Goal: Information Seeking & Learning: Learn about a topic

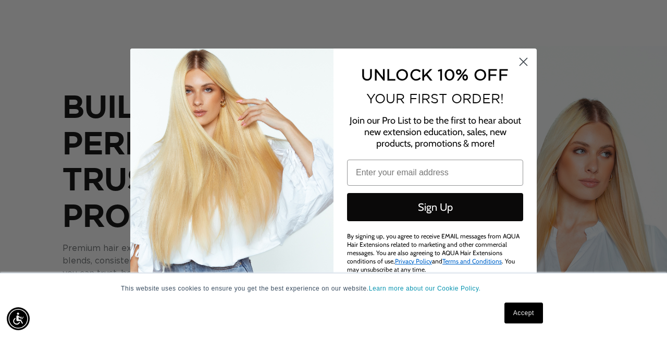
click at [514, 69] on icon "Close dialog" at bounding box center [523, 62] width 18 height 18
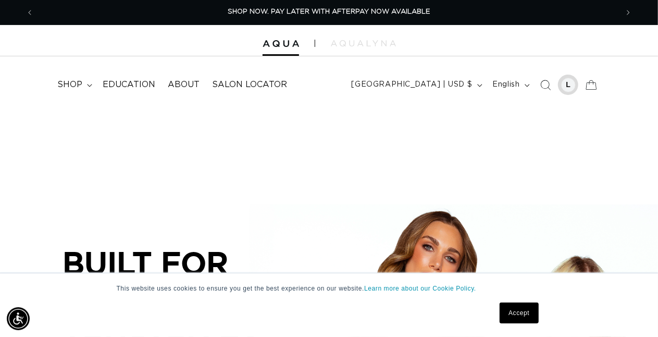
click at [569, 85] on div at bounding box center [568, 85] width 15 height 15
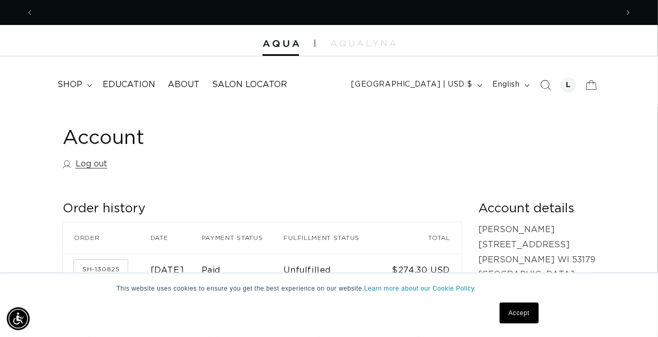
scroll to position [0, 584]
click at [86, 83] on summary "shop" at bounding box center [73, 84] width 45 height 23
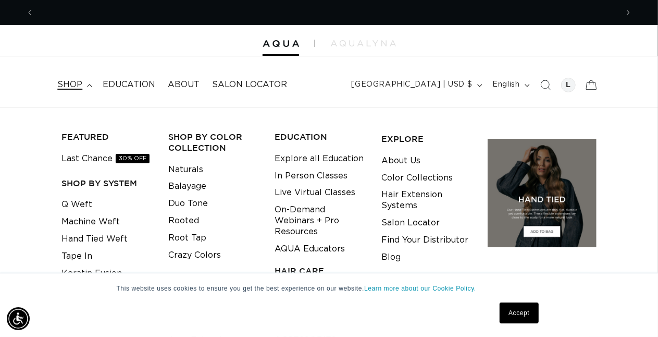
scroll to position [0, 0]
click at [201, 184] on link "Balayage" at bounding box center [187, 186] width 38 height 17
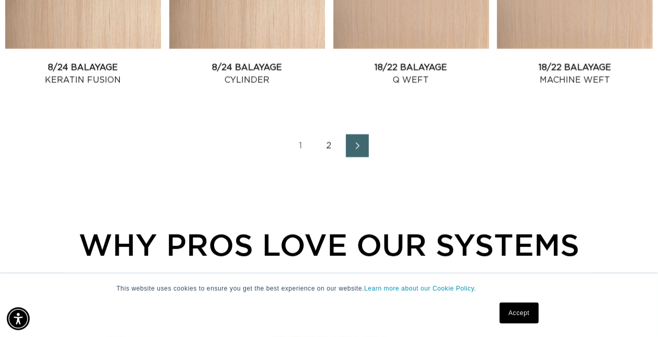
scroll to position [0, 1168]
click at [362, 143] on icon "Next page" at bounding box center [358, 145] width 14 height 7
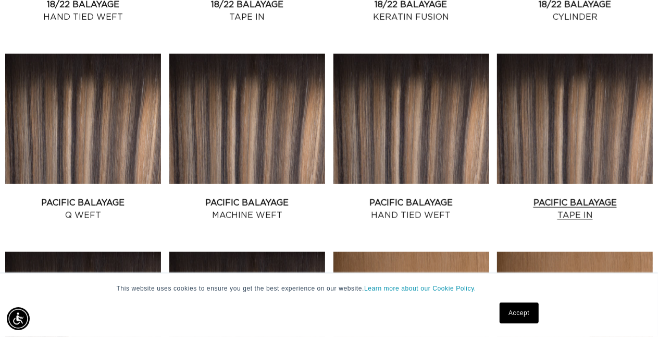
click at [591, 196] on link "Pacific Balayage Tape In" at bounding box center [575, 208] width 156 height 25
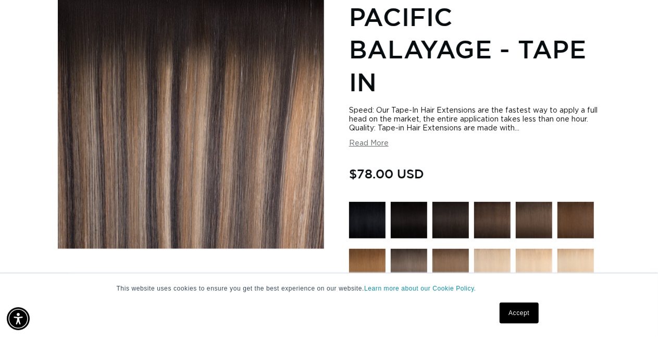
scroll to position [0, 584]
click at [368, 144] on button "Read More" at bounding box center [369, 143] width 40 height 9
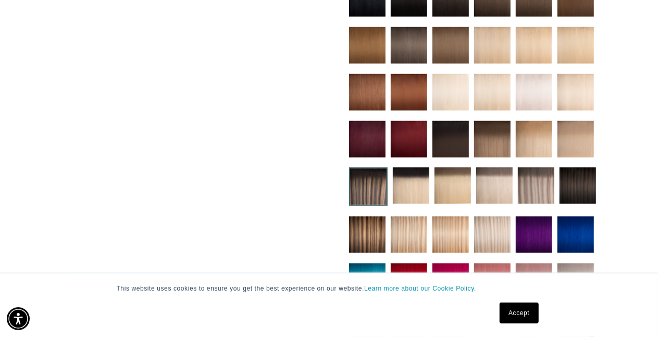
scroll to position [0, 1168]
click at [376, 217] on img at bounding box center [367, 234] width 36 height 36
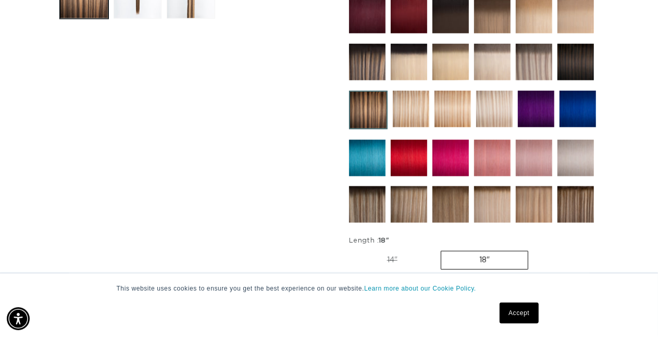
scroll to position [0, 1168]
click at [367, 198] on img at bounding box center [367, 204] width 36 height 36
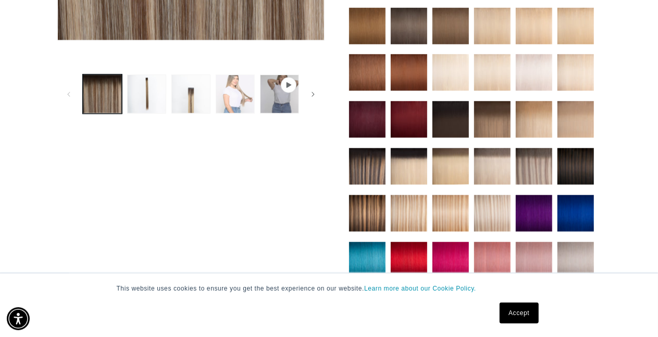
scroll to position [0, 1168]
click at [231, 95] on button "Load image 4 in gallery view" at bounding box center [235, 93] width 39 height 39
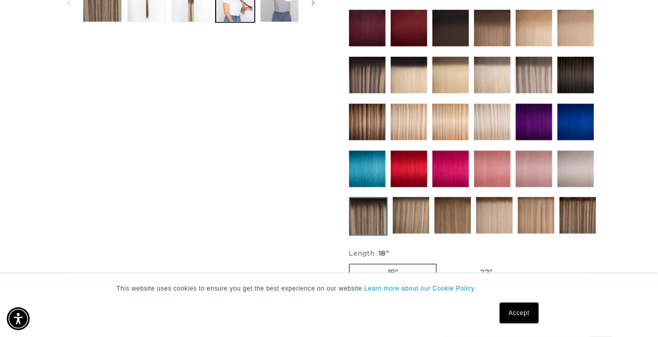
scroll to position [0, 584]
click at [567, 210] on img at bounding box center [577, 215] width 36 height 36
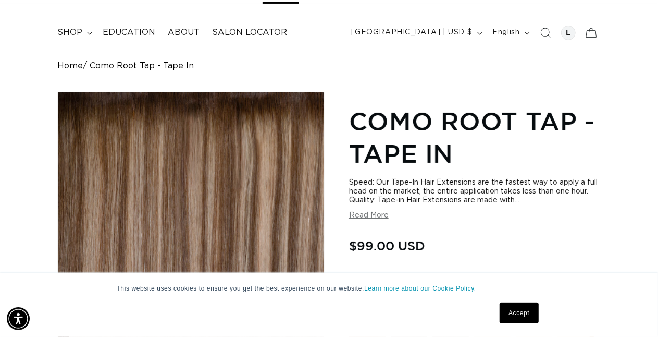
scroll to position [0, 584]
click at [375, 211] on button "Read More" at bounding box center [369, 215] width 40 height 9
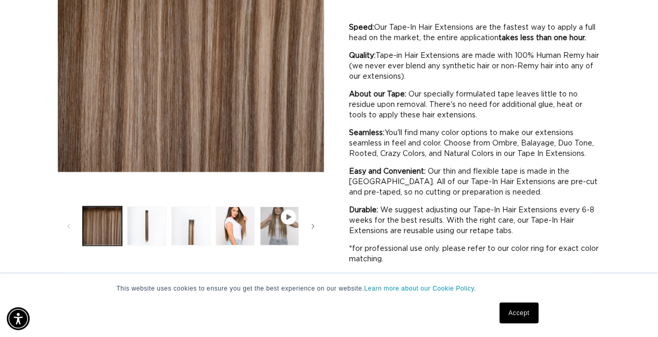
scroll to position [260, 0]
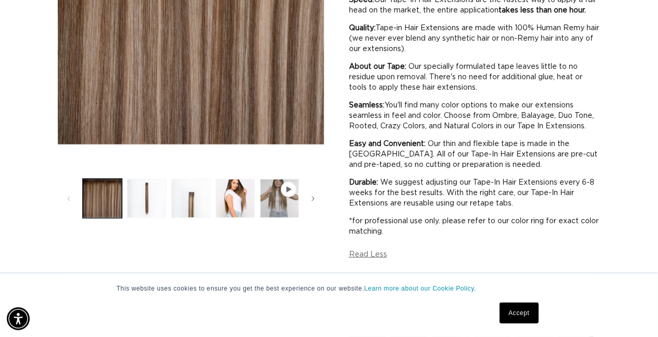
click at [292, 190] on span "Gallery Viewer" at bounding box center [288, 189] width 10 height 10
drag, startPoint x: 299, startPoint y: 192, endPoint x: 305, endPoint y: 195, distance: 7.3
click at [304, 195] on slider-component "Gallery Viewer" at bounding box center [190, 198] width 267 height 44
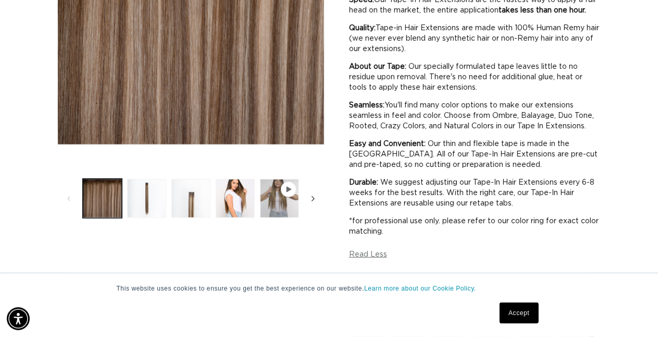
click at [313, 197] on span "Slide right" at bounding box center [313, 198] width 10 height 10
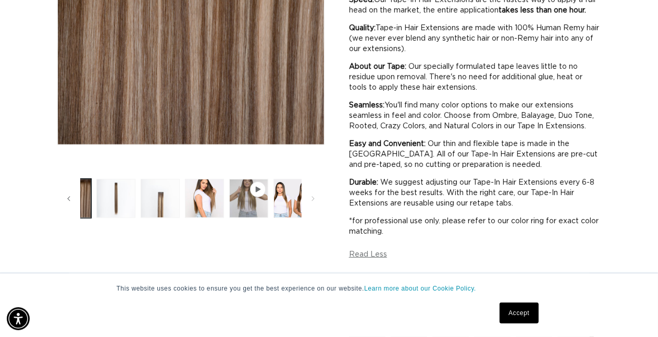
scroll to position [0, 44]
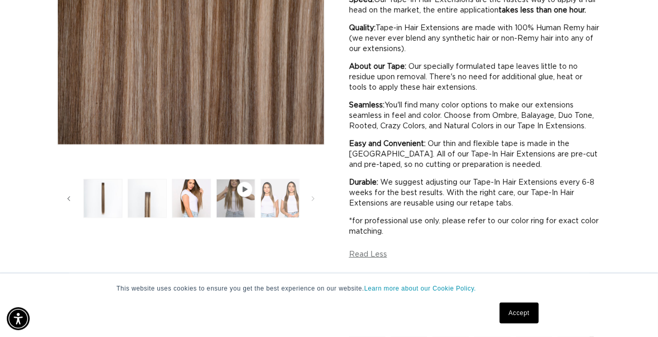
click at [293, 204] on button "Load image 5 in gallery view" at bounding box center [279, 198] width 39 height 39
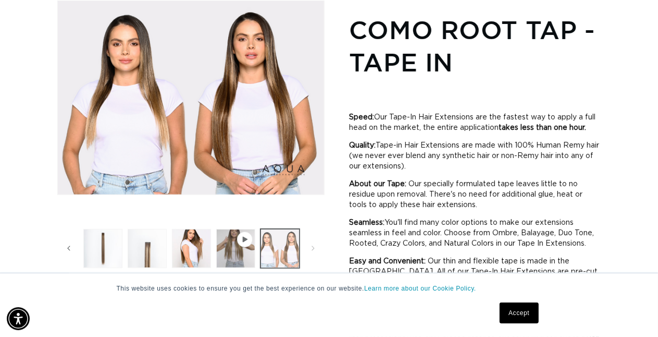
scroll to position [0, 0]
click at [246, 234] on span "Gallery Viewer" at bounding box center [245, 239] width 10 height 10
click at [242, 240] on icon "Gallery Viewer" at bounding box center [245, 239] width 6 height 6
click at [184, 250] on button "Load image 4 in gallery view" at bounding box center [191, 248] width 39 height 39
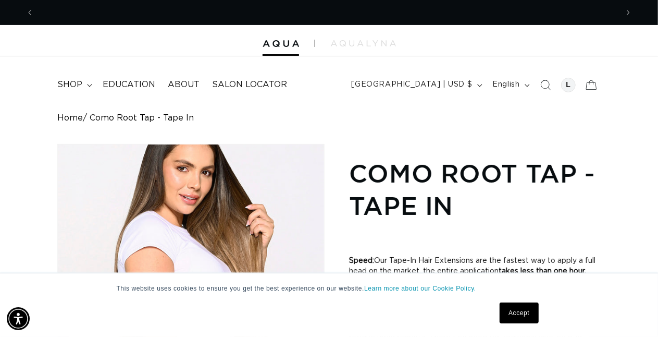
scroll to position [0, 1168]
click at [32, 9] on span "Previous announcement" at bounding box center [29, 12] width 10 height 10
click at [67, 85] on span "shop" at bounding box center [69, 84] width 25 height 11
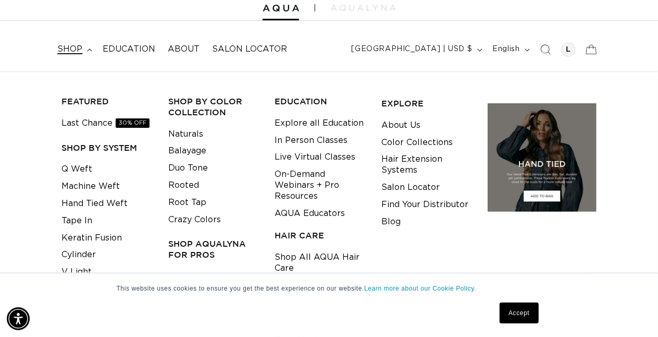
scroll to position [52, 0]
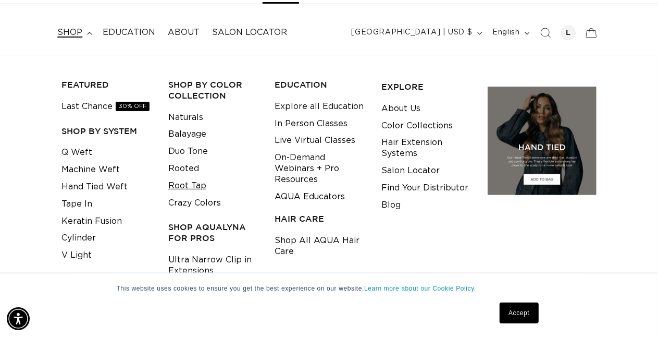
click at [191, 185] on link "Root Tap" at bounding box center [187, 185] width 38 height 17
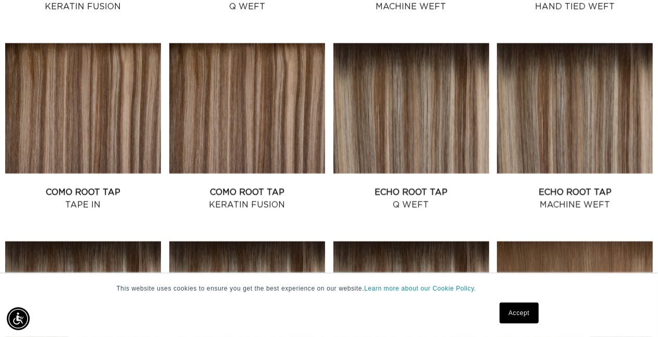
scroll to position [0, 584]
click at [45, 186] on link "Como Root Tap Tape In" at bounding box center [83, 198] width 156 height 25
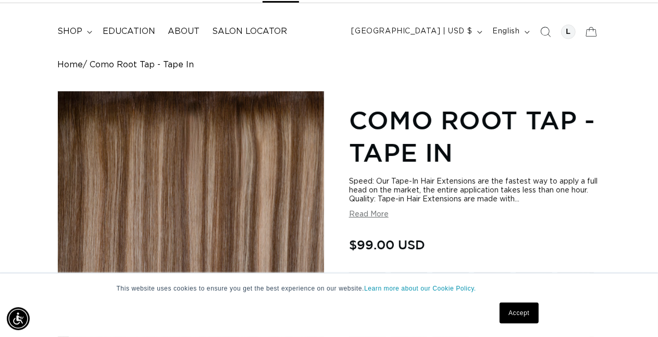
scroll to position [52, 0]
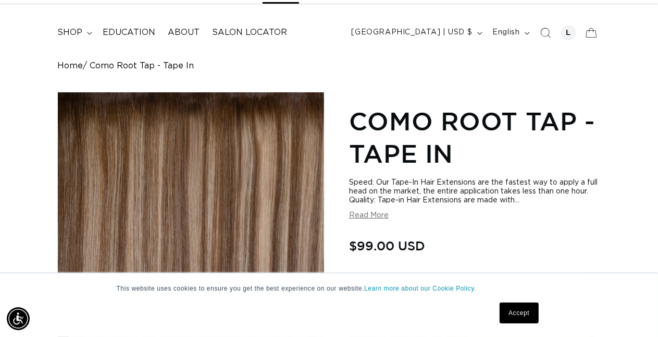
click at [378, 215] on button "Read More" at bounding box center [369, 215] width 40 height 9
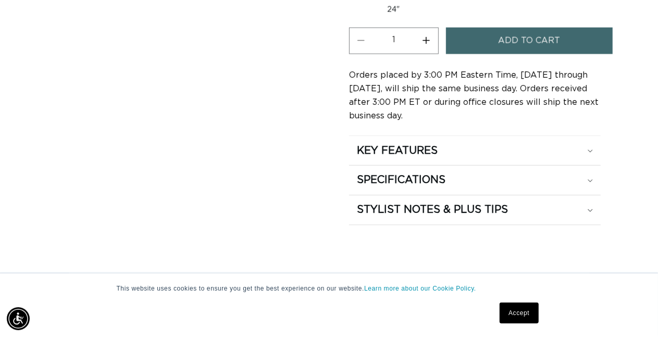
scroll to position [0, 0]
click at [588, 173] on div "SPECIFICATIONS" at bounding box center [475, 180] width 236 height 14
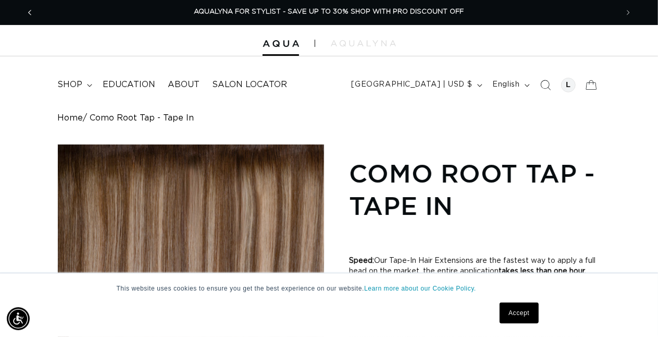
click at [31, 11] on icon "Previous announcement" at bounding box center [30, 12] width 4 height 11
click at [82, 82] on span "shop" at bounding box center [69, 84] width 25 height 11
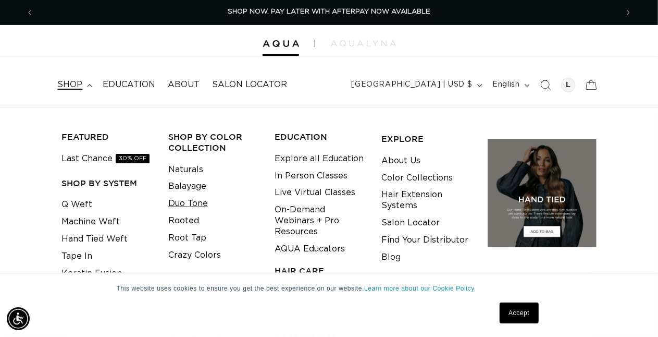
click at [187, 198] on link "Duo Tone" at bounding box center [188, 203] width 40 height 17
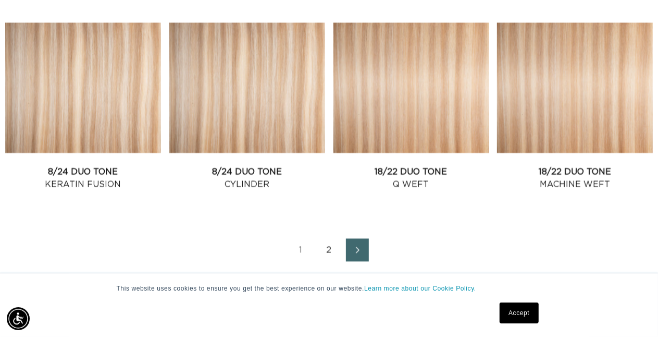
scroll to position [0, 1168]
click at [349, 254] on link "Next page" at bounding box center [357, 249] width 23 height 23
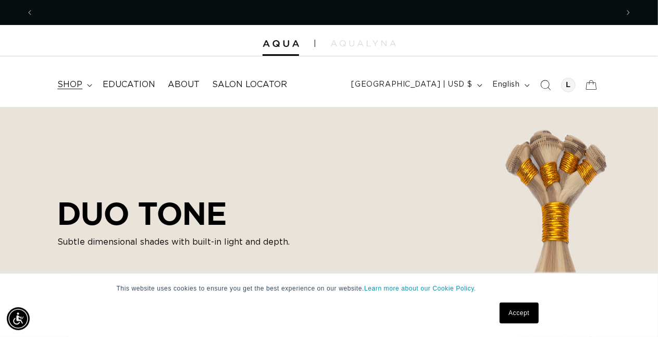
scroll to position [0, 1168]
click at [73, 86] on span "shop" at bounding box center [69, 84] width 25 height 11
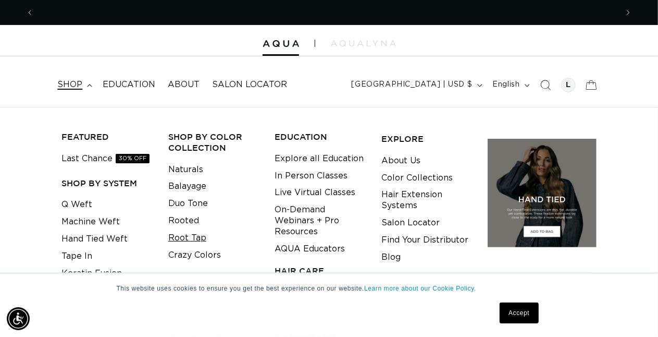
scroll to position [0, 0]
click at [183, 236] on link "Root Tap" at bounding box center [187, 237] width 38 height 17
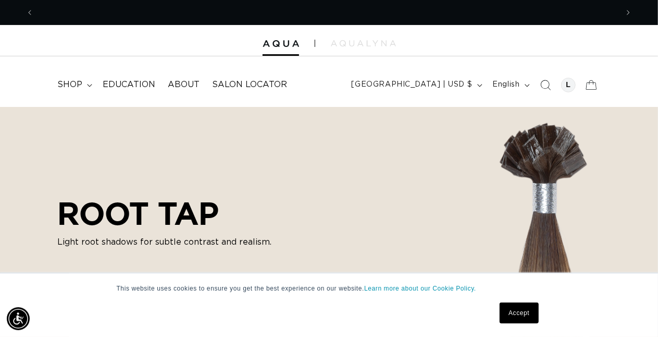
scroll to position [0, 1168]
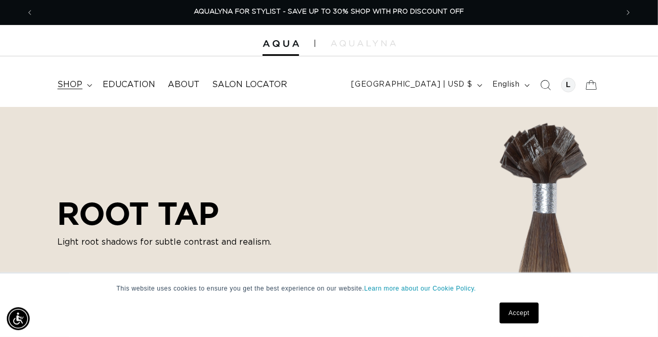
click at [84, 84] on summary "shop" at bounding box center [73, 84] width 45 height 23
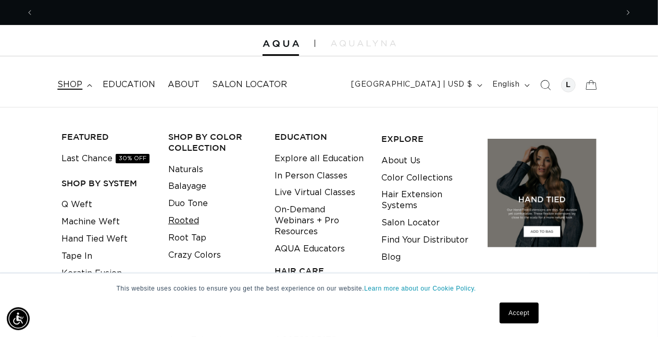
click at [185, 217] on link "Rooted" at bounding box center [183, 220] width 31 height 17
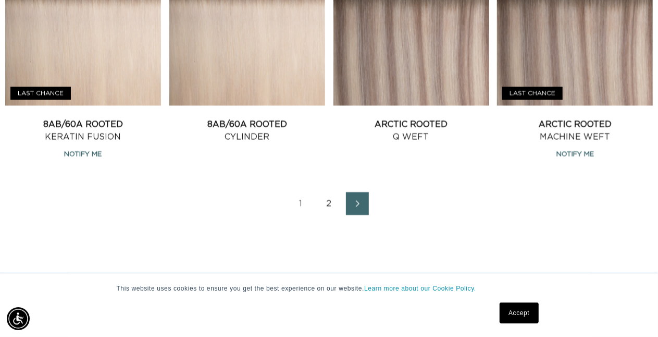
scroll to position [1250, 0]
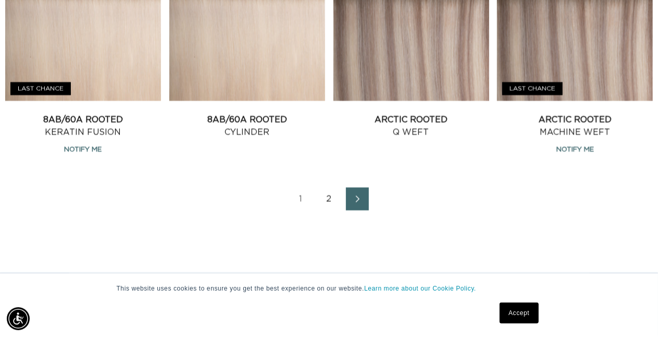
click at [349, 199] on link "Next page" at bounding box center [357, 198] width 23 height 23
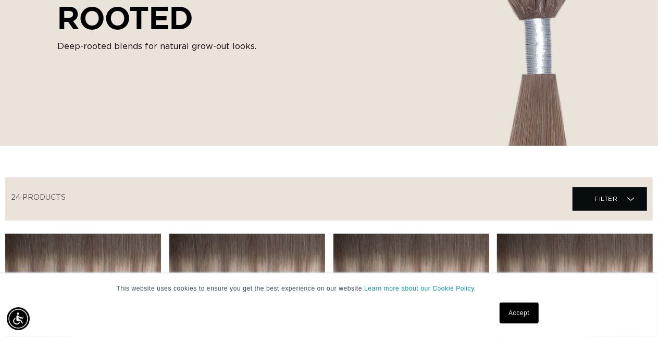
scroll to position [52, 0]
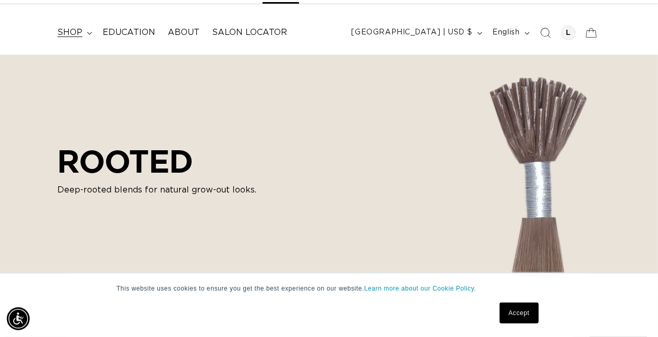
click at [81, 39] on summary "shop" at bounding box center [73, 32] width 45 height 23
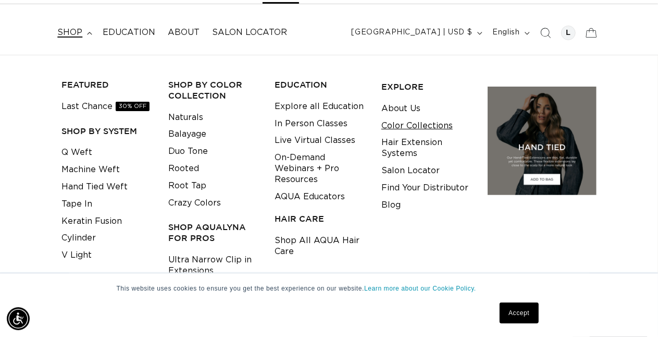
click at [404, 123] on link "Color Collections" at bounding box center [416, 125] width 71 height 17
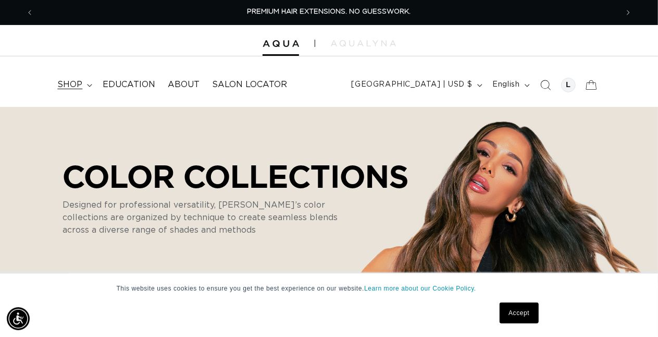
click at [76, 82] on span "shop" at bounding box center [69, 84] width 25 height 11
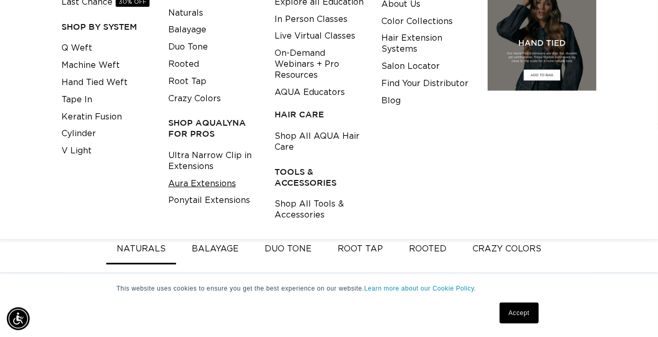
click at [221, 183] on link "Aura Extensions" at bounding box center [202, 183] width 68 height 17
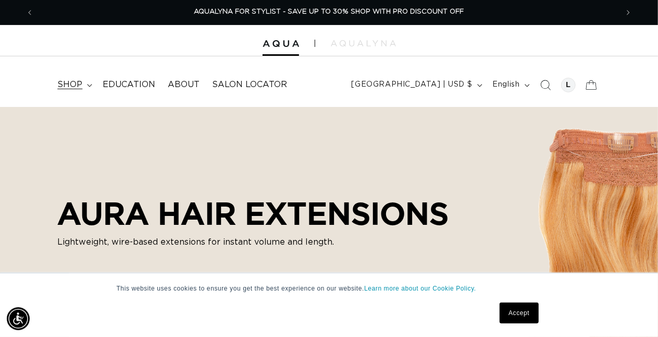
click at [84, 81] on summary "shop" at bounding box center [73, 84] width 45 height 23
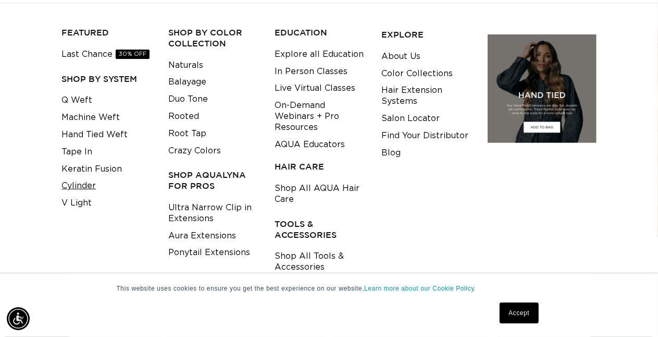
click at [83, 188] on link "Cylinder" at bounding box center [78, 185] width 34 height 17
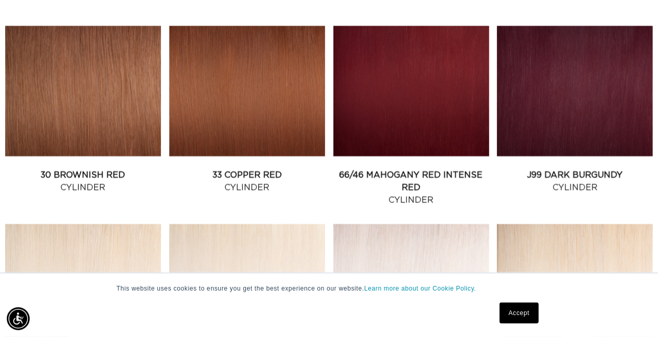
scroll to position [990, 0]
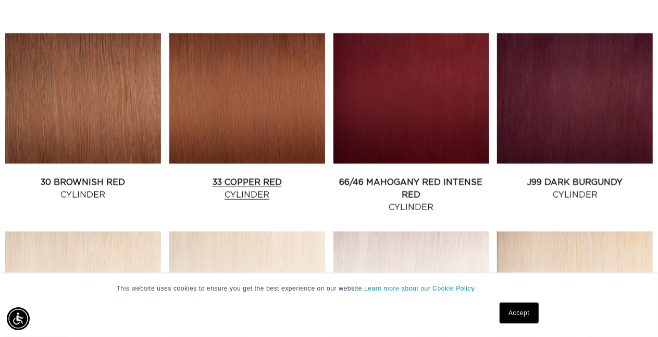
click at [250, 176] on link "33 Copper Red Cylinder" at bounding box center [247, 188] width 156 height 25
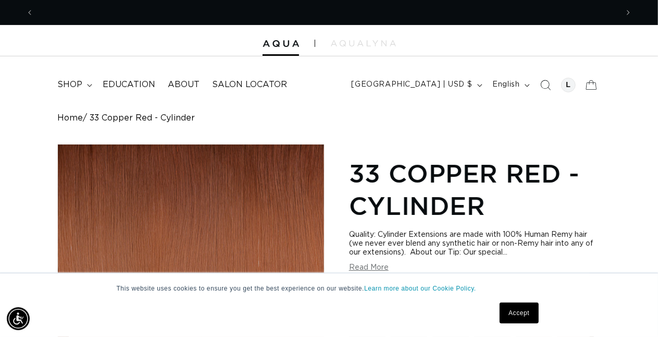
scroll to position [0, 584]
click at [31, 10] on icon "Previous announcement" at bounding box center [29, 12] width 3 height 5
